Goal: Information Seeking & Learning: Find contact information

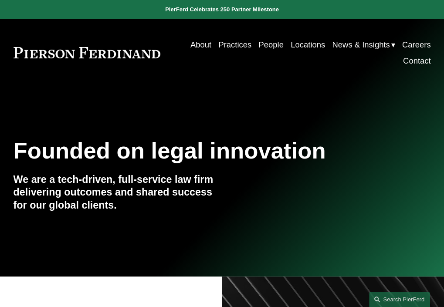
click at [230, 51] on link "Practices" at bounding box center [234, 45] width 33 height 16
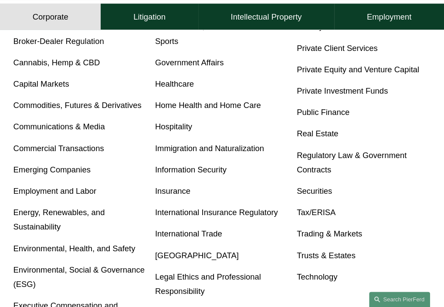
scroll to position [363, 0]
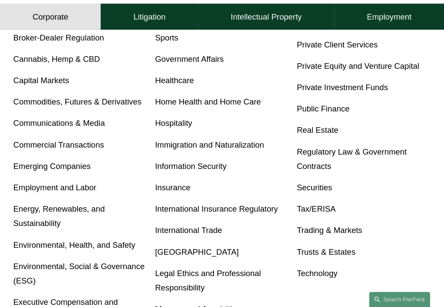
click at [48, 213] on link "Energy, Renewables, and Sustainability" at bounding box center [60, 216] width 92 height 24
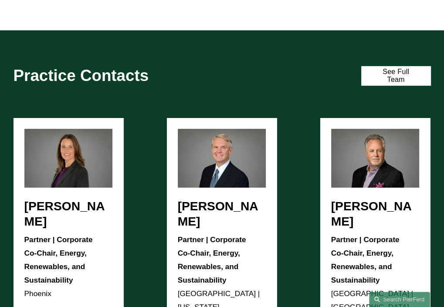
scroll to position [1804, 0]
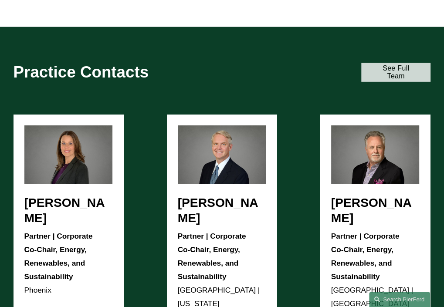
click at [400, 78] on link "See Full Team" at bounding box center [396, 73] width 70 height 20
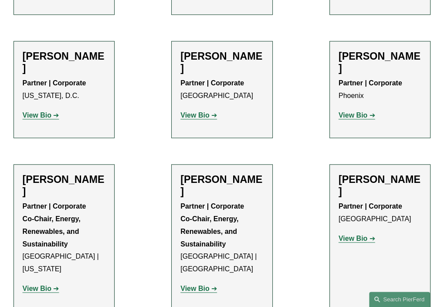
scroll to position [590, 0]
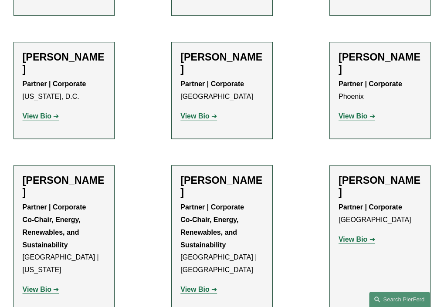
click at [37, 286] on strong "View Bio" at bounding box center [37, 289] width 29 height 7
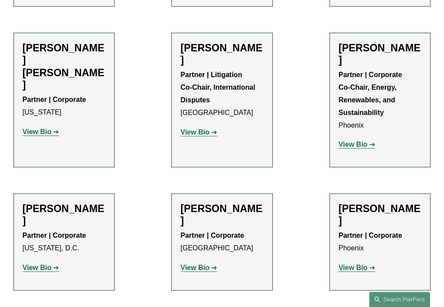
scroll to position [440, 0]
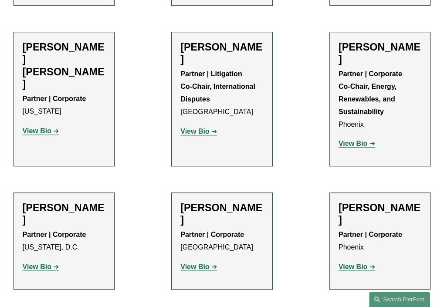
click at [194, 263] on strong "View Bio" at bounding box center [195, 266] width 29 height 7
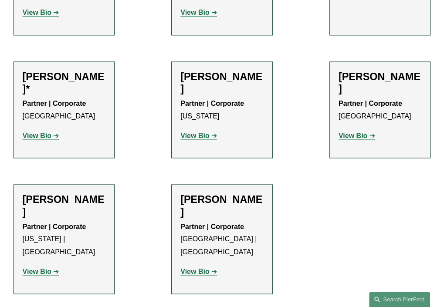
scroll to position [874, 0]
